Goal: Information Seeking & Learning: Learn about a topic

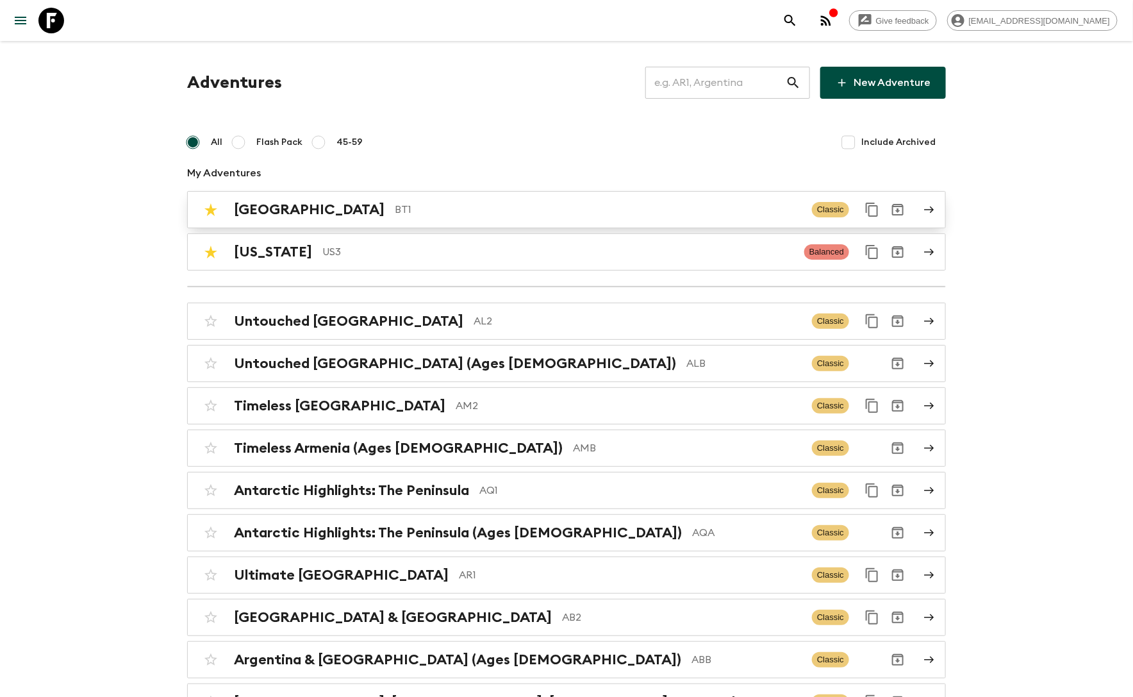
click at [395, 213] on p "BT1" at bounding box center [598, 209] width 407 height 15
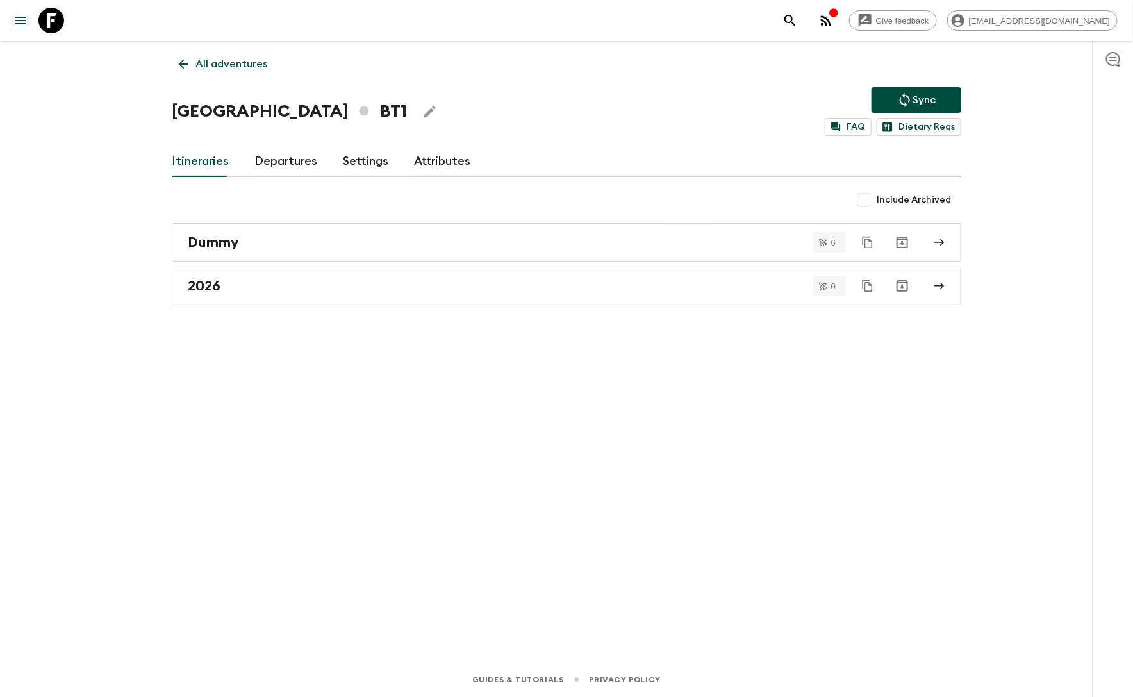
click at [293, 160] on link "Departures" at bounding box center [286, 161] width 63 height 31
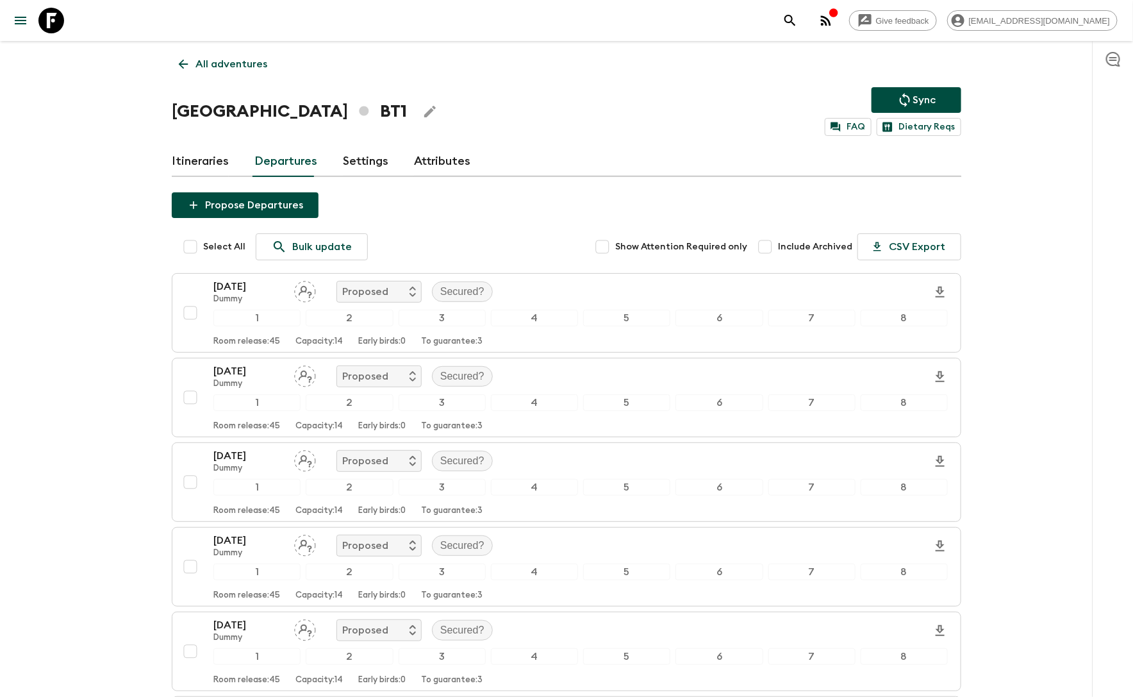
click at [197, 64] on p "All adventures" at bounding box center [232, 63] width 72 height 15
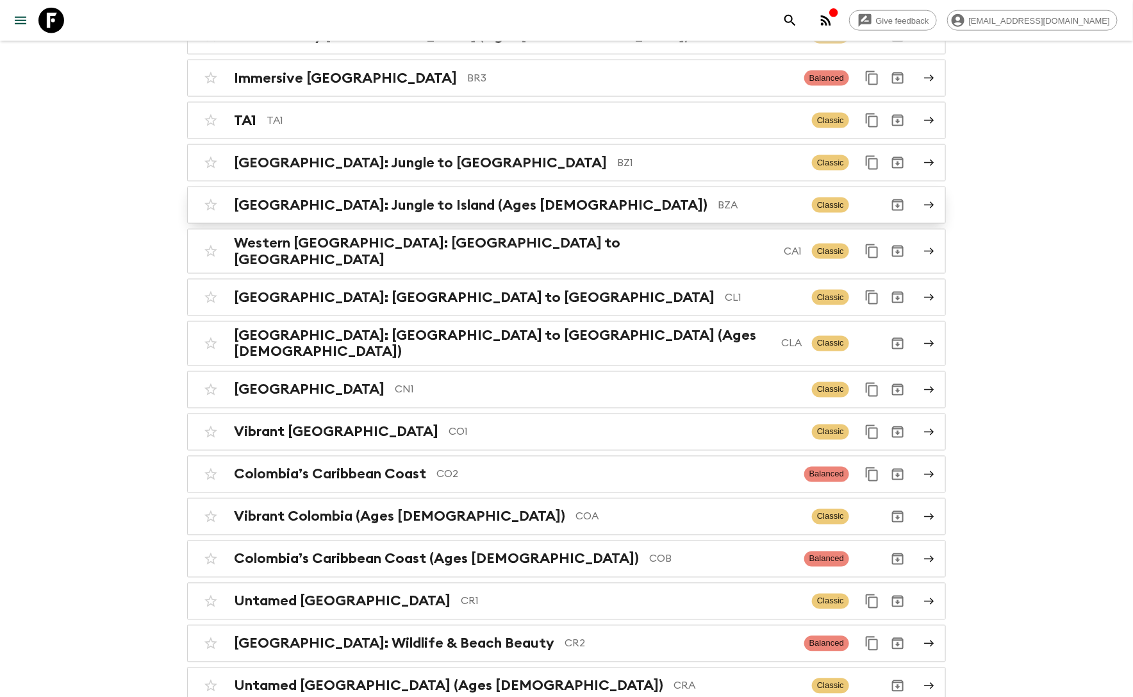
scroll to position [796, 0]
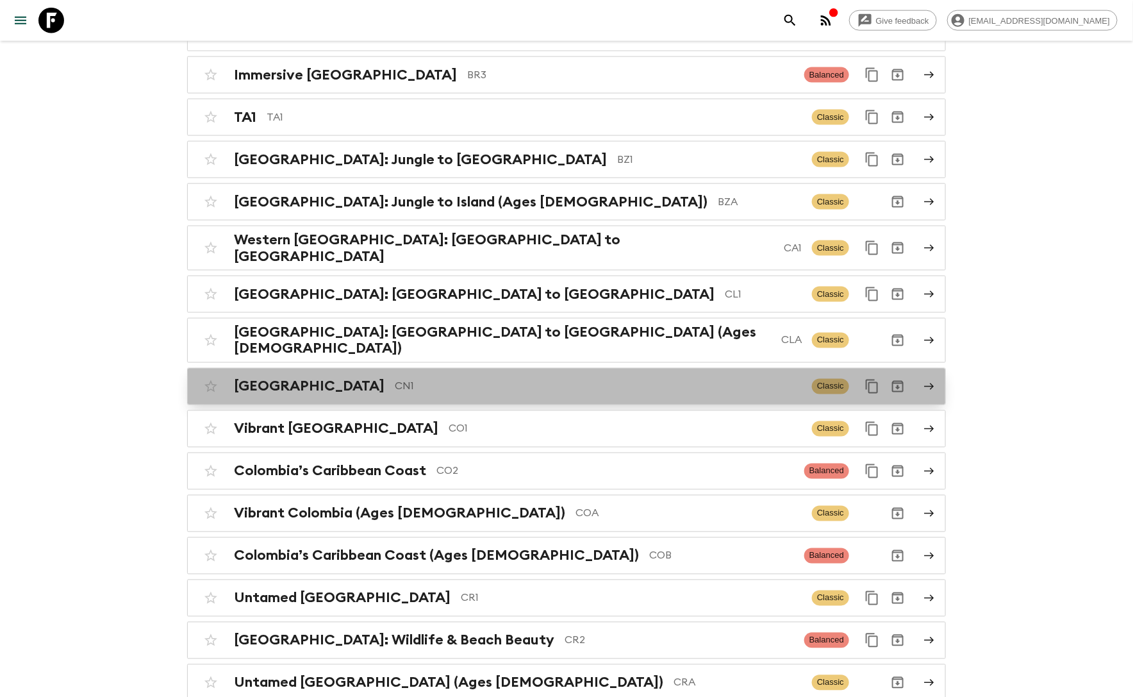
click at [395, 379] on p "CN1" at bounding box center [598, 386] width 407 height 15
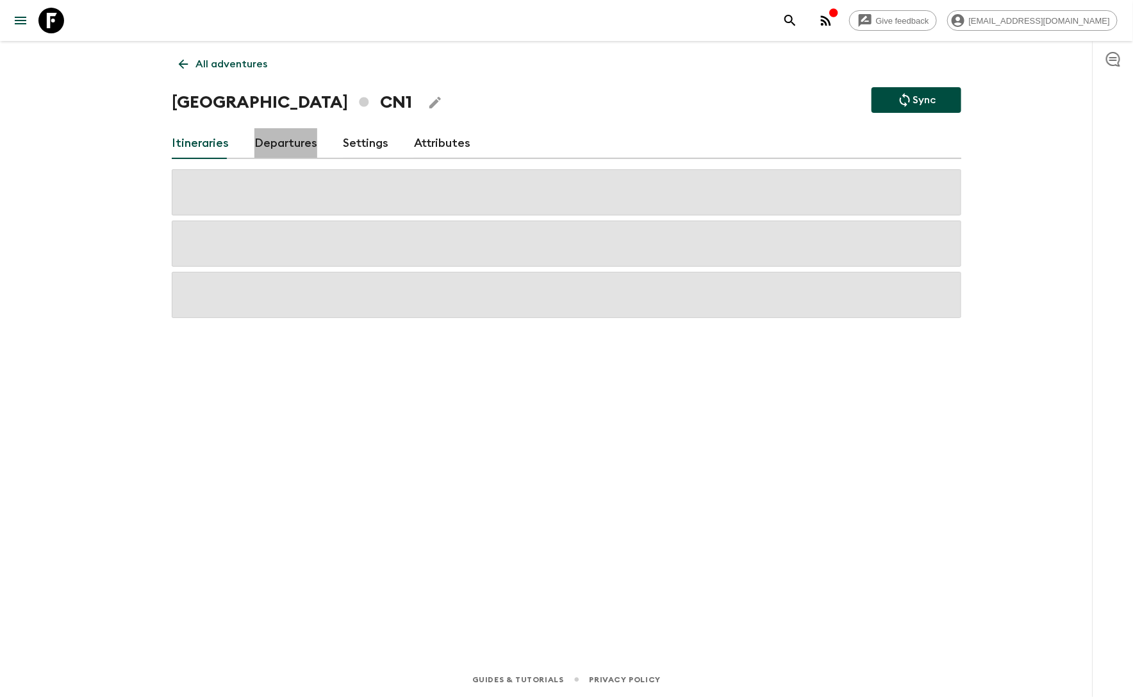
click at [276, 139] on link "Departures" at bounding box center [286, 143] width 63 height 31
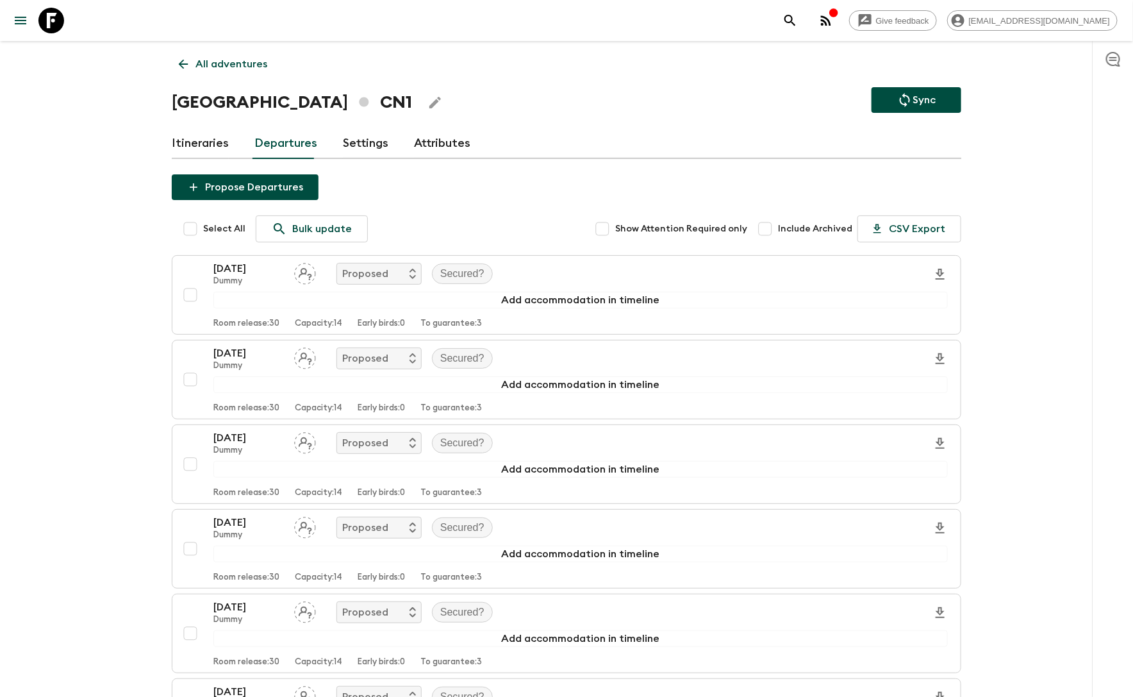
click at [213, 61] on p "All adventures" at bounding box center [232, 63] width 72 height 15
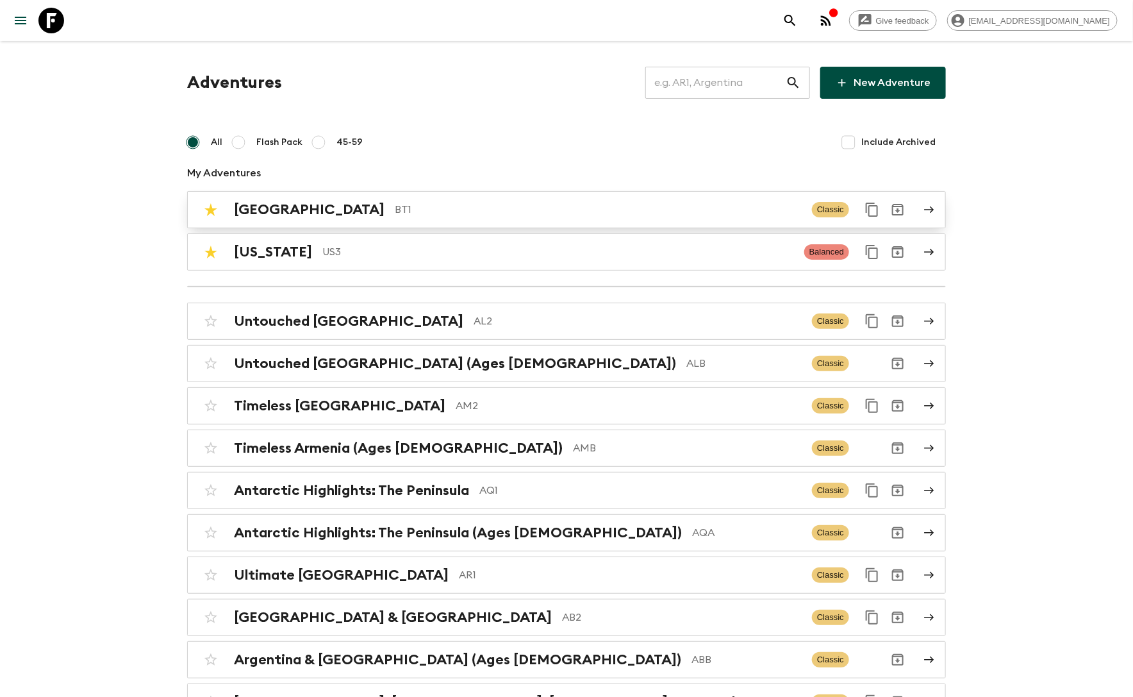
click at [395, 210] on p "BT1" at bounding box center [598, 209] width 407 height 15
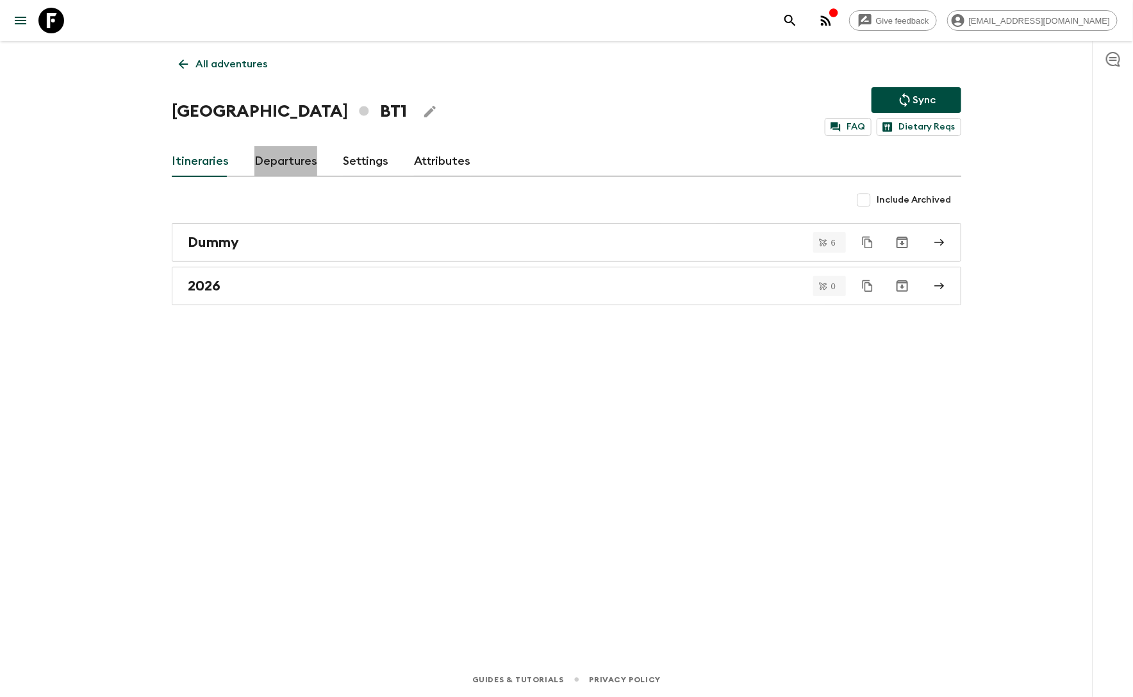
click at [275, 160] on link "Departures" at bounding box center [286, 161] width 63 height 31
